Goal: Task Accomplishment & Management: Complete application form

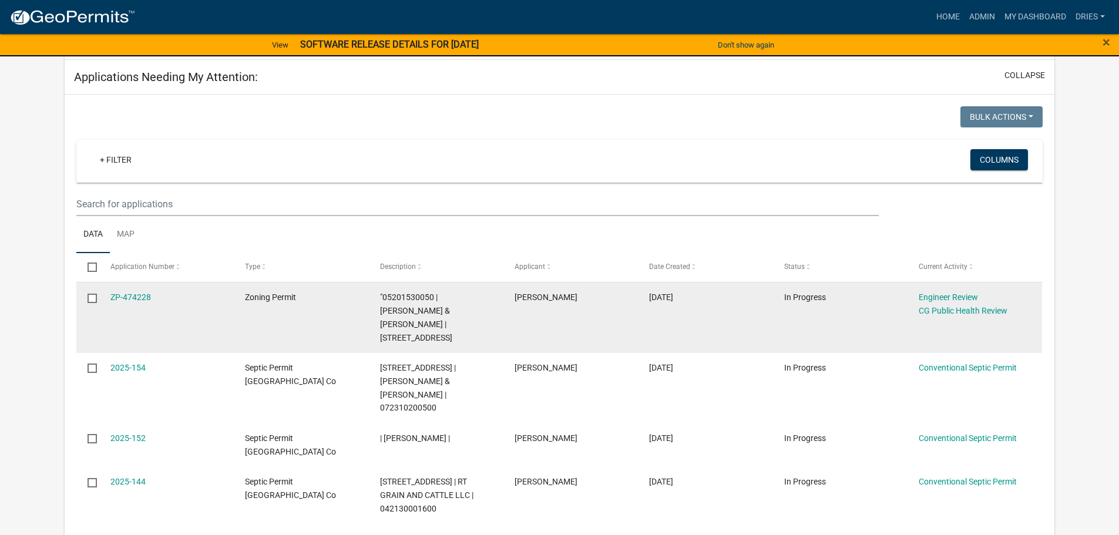
scroll to position [176, 0]
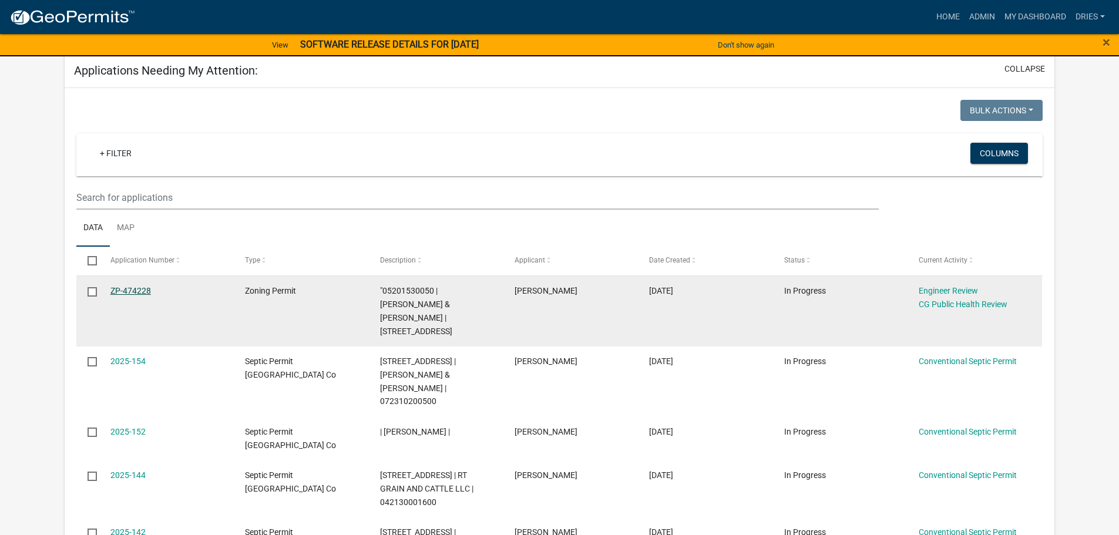
click at [136, 288] on link "ZP-474228" at bounding box center [130, 290] width 41 height 9
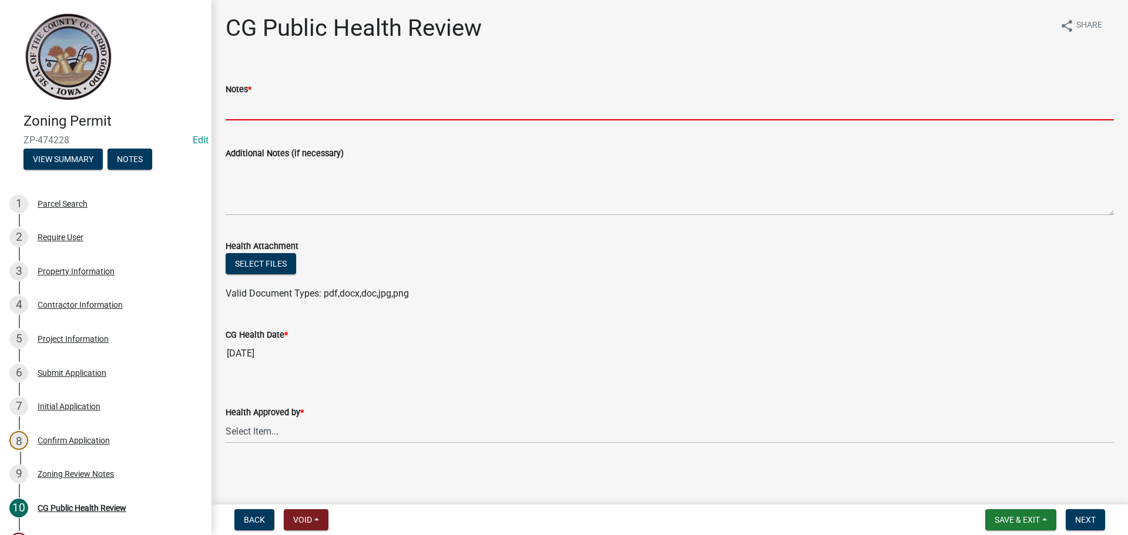
click at [246, 102] on input "Notes *" at bounding box center [670, 108] width 888 height 24
type input "NA"
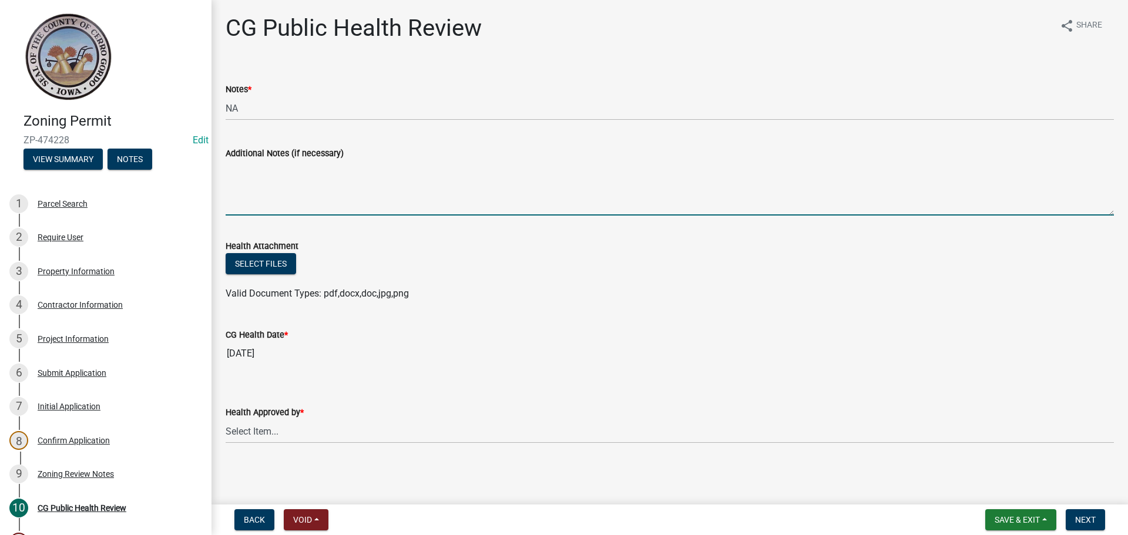
click at [259, 170] on textarea "Additional Notes (if necessary)" at bounding box center [670, 187] width 888 height 55
click at [550, 170] on textarea "Spoke with owner, he said the new house footprint will not impact the well. the…" at bounding box center [670, 187] width 888 height 55
click at [688, 170] on textarea "Spoke with owner, he said the new house footprint will not impact the well. The…" at bounding box center [670, 187] width 888 height 55
click at [273, 170] on textarea "Spoke with owner, he said the new house footprint will not impact the well. The…" at bounding box center [670, 187] width 888 height 55
type textarea "Spoke with the owner, he said the new house footprint will not impact the well.…"
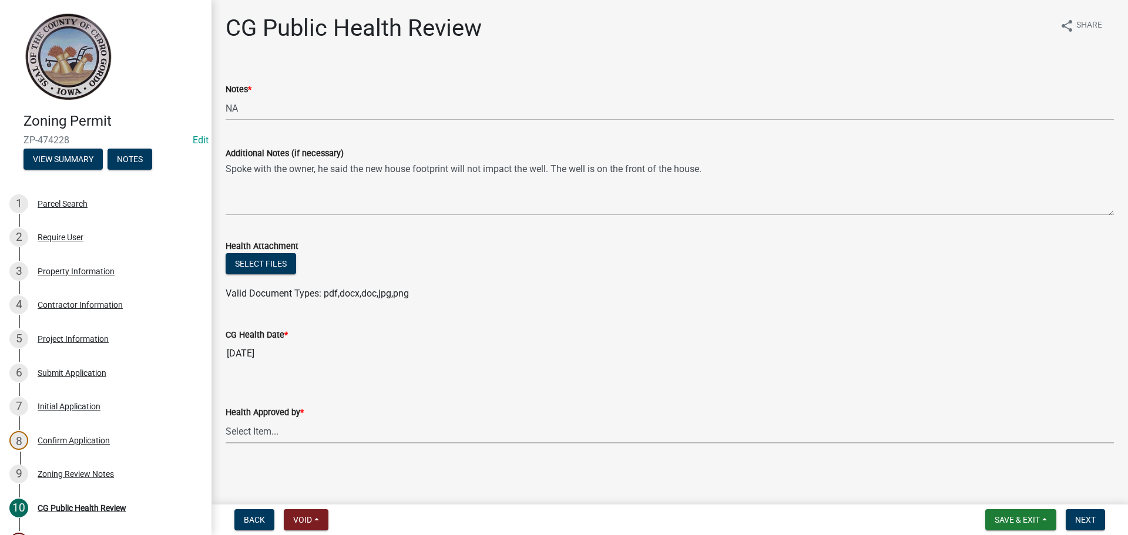
click at [332, 432] on select "Select Item... [PERSON_NAME] [PERSON_NAME] [PERSON_NAME]" at bounding box center [670, 431] width 888 height 24
click at [226, 419] on select "Select Item... [PERSON_NAME] [PERSON_NAME] [PERSON_NAME]" at bounding box center [670, 431] width 888 height 24
select select "037176cc-34bf-4da4-b28d-ae68c61bb9b8"
click at [1093, 518] on span "Next" at bounding box center [1085, 519] width 21 height 9
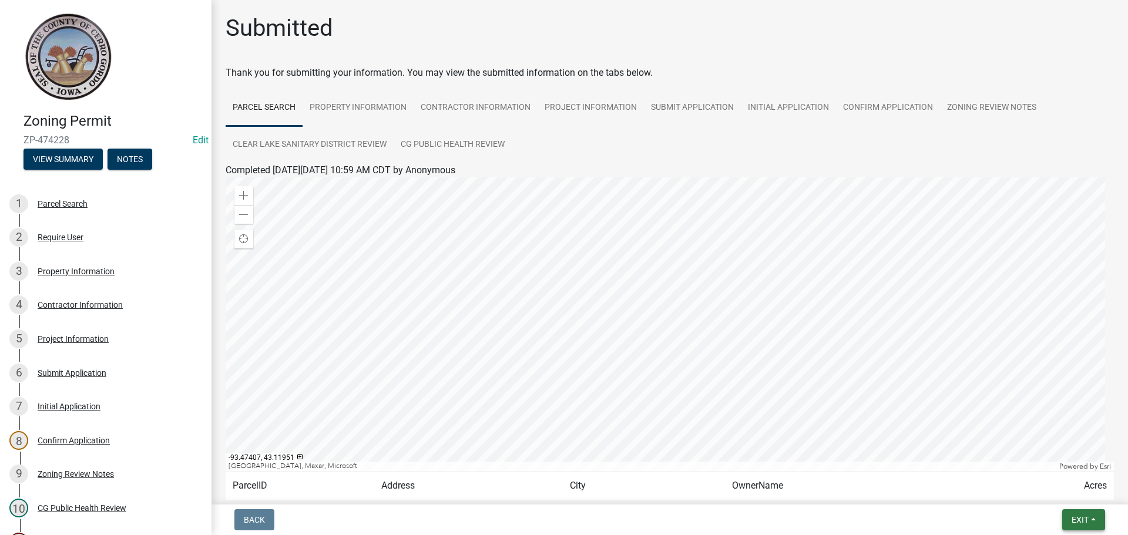
click at [1086, 523] on span "Exit" at bounding box center [1080, 519] width 17 height 9
click at [1070, 488] on button "Save & Exit" at bounding box center [1058, 489] width 94 height 28
